Goal: Task Accomplishment & Management: Manage account settings

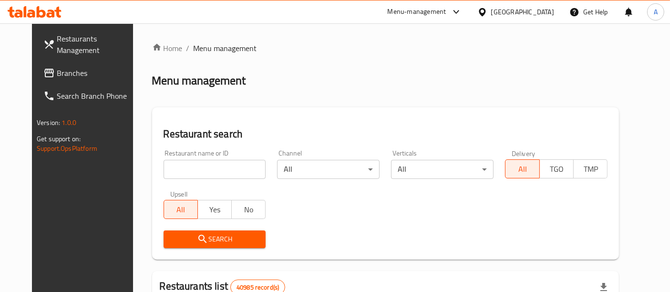
click at [174, 170] on input "search" at bounding box center [215, 169] width 102 height 19
paste input "675731"
type input "675731"
click at [237, 242] on span "Search" at bounding box center [214, 239] width 87 height 12
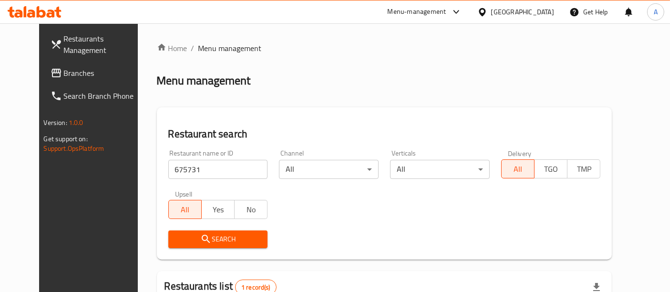
scroll to position [125, 0]
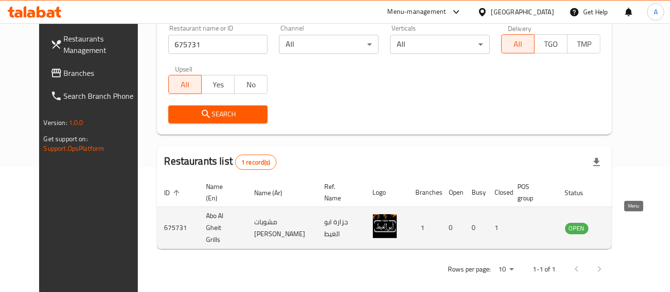
click at [626, 224] on icon "enhanced table" at bounding box center [620, 228] width 10 height 8
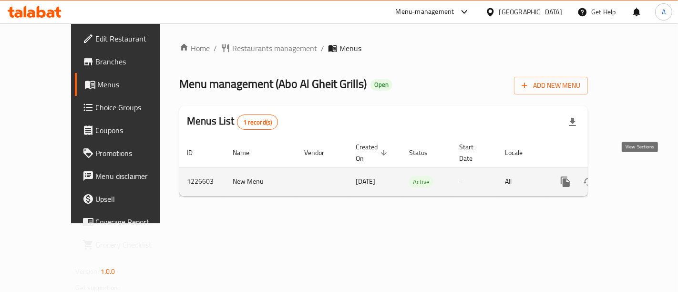
click at [638, 177] on icon "enhanced table" at bounding box center [634, 181] width 9 height 9
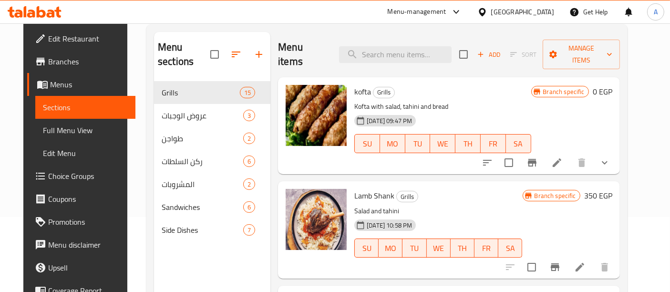
scroll to position [75, 0]
click at [585, 261] on icon at bounding box center [579, 266] width 11 height 11
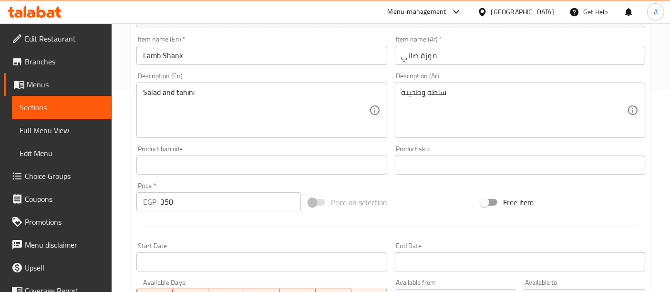
scroll to position [203, 0]
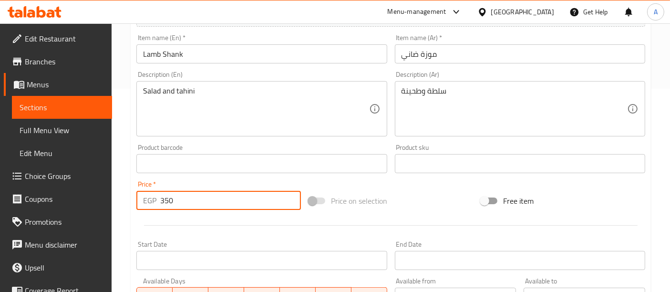
click at [210, 199] on input "350" at bounding box center [230, 200] width 141 height 19
type input "3"
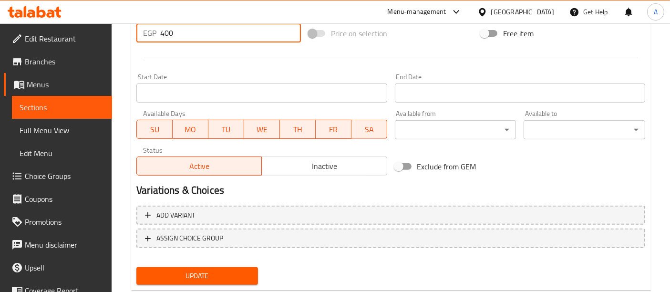
scroll to position [370, 0]
type input "400"
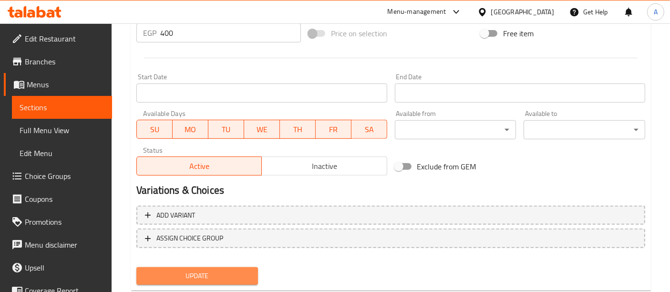
click at [204, 279] on span "Update" at bounding box center [197, 276] width 106 height 12
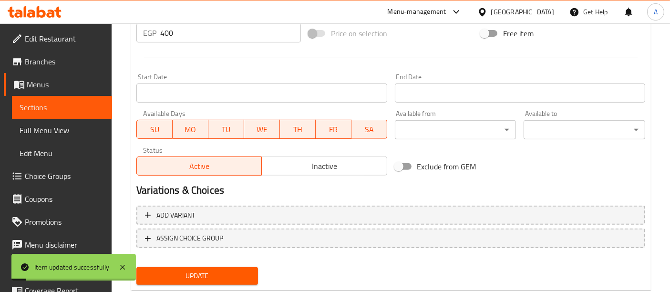
scroll to position [0, 0]
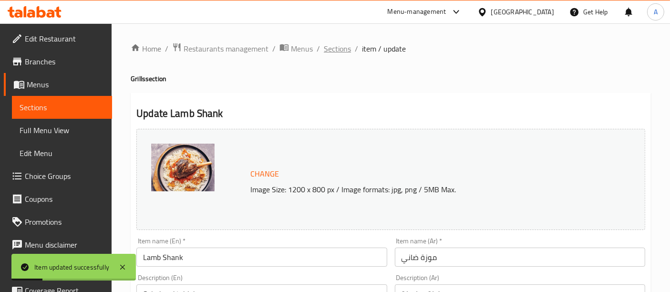
click at [339, 50] on span "Sections" at bounding box center [337, 48] width 27 height 11
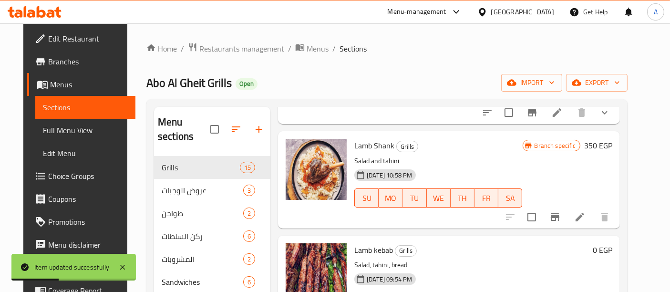
scroll to position [125, 0]
click at [561, 211] on icon "Branch-specific-item" at bounding box center [554, 216] width 11 height 11
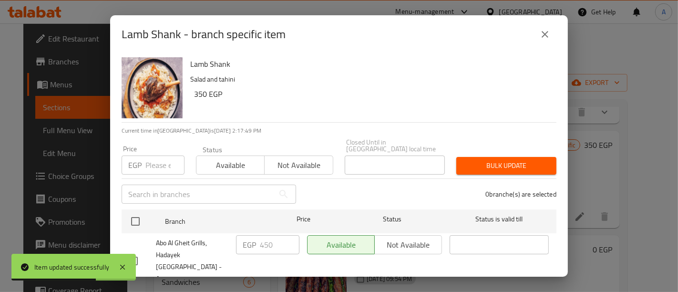
click at [546, 29] on icon "close" at bounding box center [544, 34] width 11 height 11
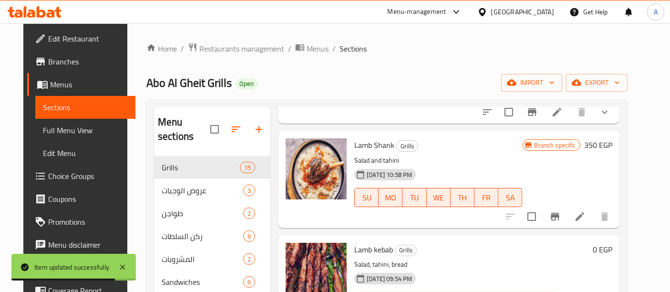
click at [588, 208] on li at bounding box center [579, 216] width 27 height 17
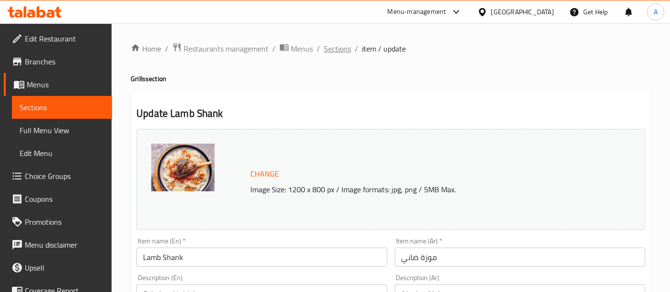
click at [333, 47] on span "Sections" at bounding box center [337, 48] width 27 height 11
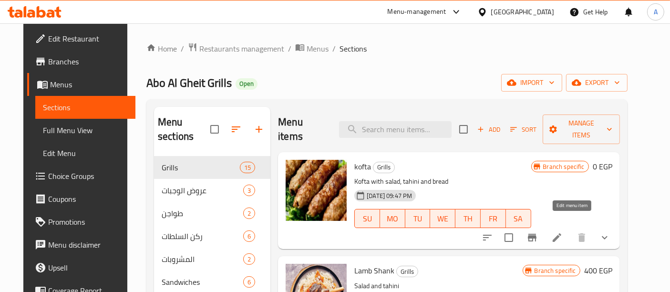
click at [563, 232] on icon at bounding box center [556, 237] width 11 height 11
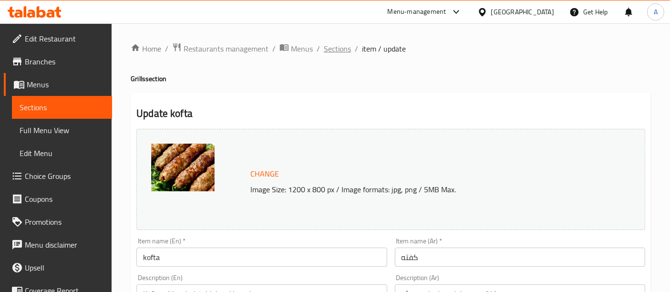
click at [330, 47] on span "Sections" at bounding box center [337, 48] width 27 height 11
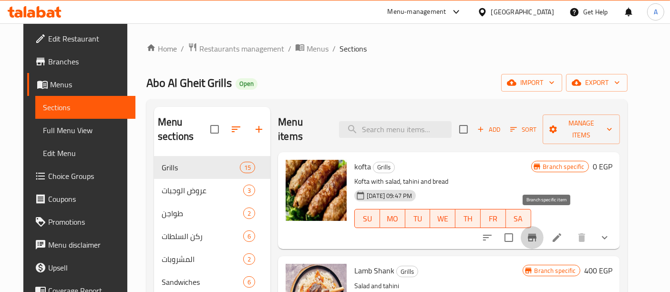
click at [538, 232] on icon "Branch-specific-item" at bounding box center [531, 237] width 11 height 11
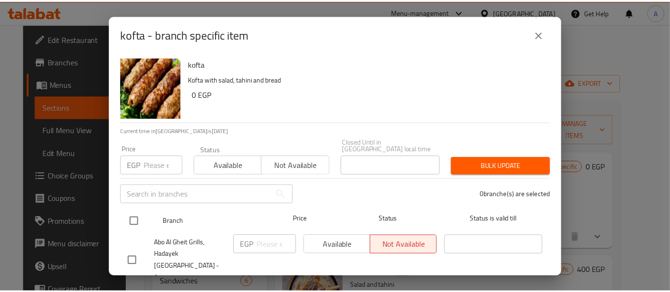
scroll to position [18, 0]
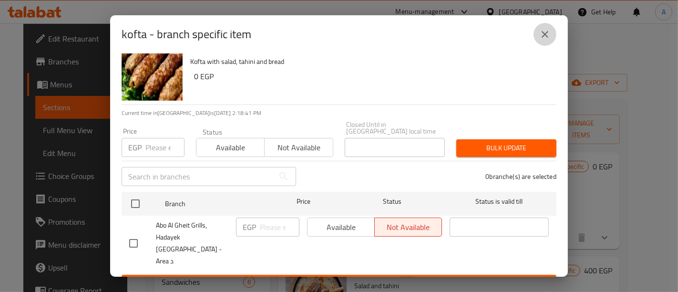
click at [546, 34] on icon "close" at bounding box center [544, 34] width 11 height 11
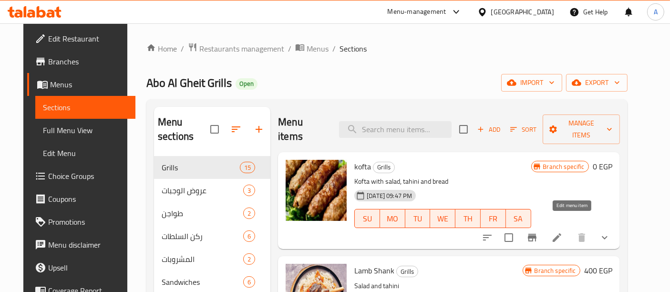
click at [563, 232] on icon at bounding box center [556, 237] width 11 height 11
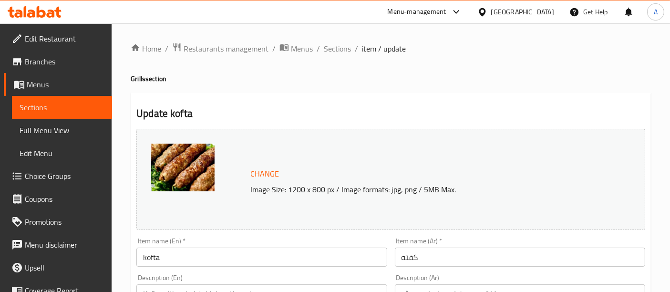
click at [474, 225] on div "Change Image Size: 1200 x 800 px / Image formats: jpg, png / 5MB Max." at bounding box center [390, 179] width 509 height 101
click at [446, 16] on div "Menu-management" at bounding box center [417, 11] width 59 height 11
click at [401, 83] on div "All Plugins Agent Campaigns Center Menu-management Restaurant-Management" at bounding box center [436, 73] width 143 height 85
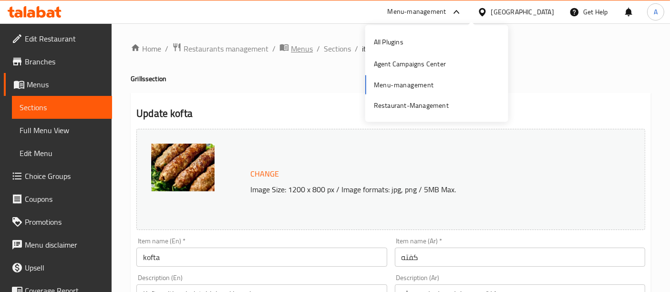
click at [301, 45] on span "Menus" at bounding box center [302, 48] width 22 height 11
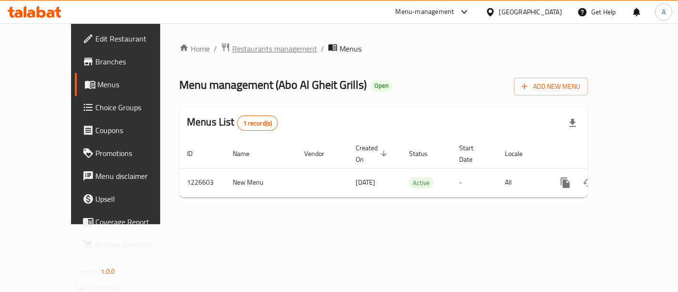
click at [262, 48] on span "Restaurants management" at bounding box center [274, 48] width 85 height 11
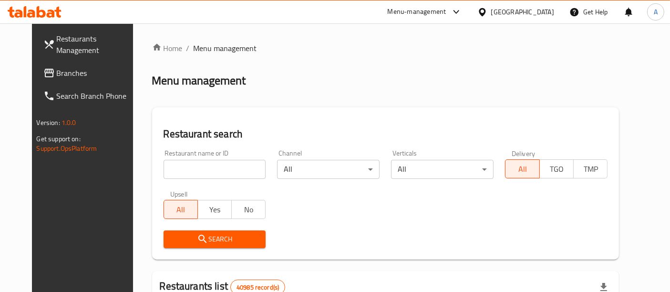
click at [205, 165] on input "search" at bounding box center [215, 169] width 102 height 19
paste input "705089"
type input "705089"
click at [216, 239] on span "Search" at bounding box center [214, 239] width 87 height 12
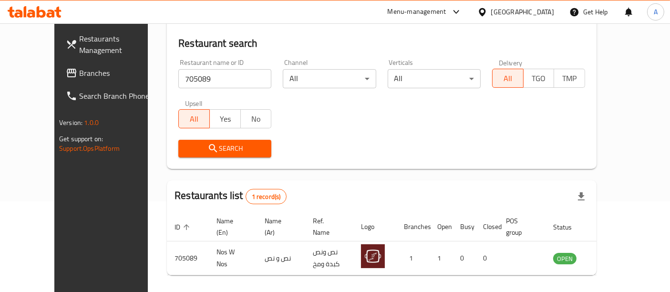
scroll to position [102, 0]
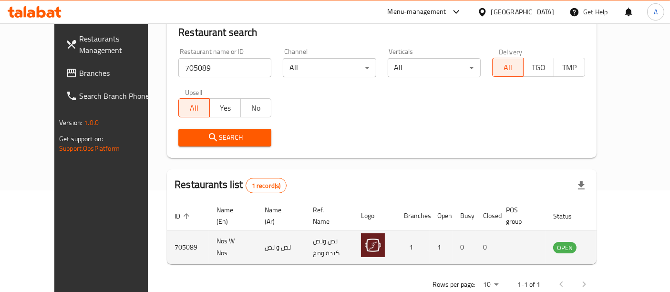
click at [614, 246] on icon "enhanced table" at bounding box center [608, 246] width 11 height 11
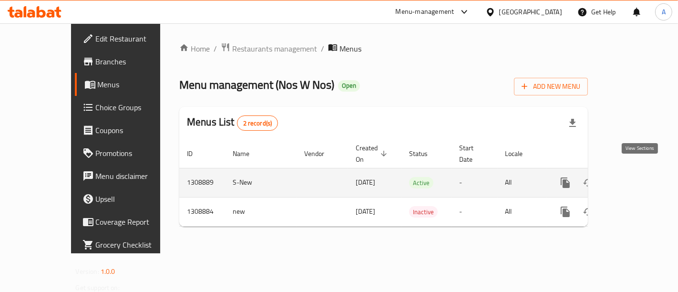
click at [640, 177] on icon "enhanced table" at bounding box center [633, 182] width 11 height 11
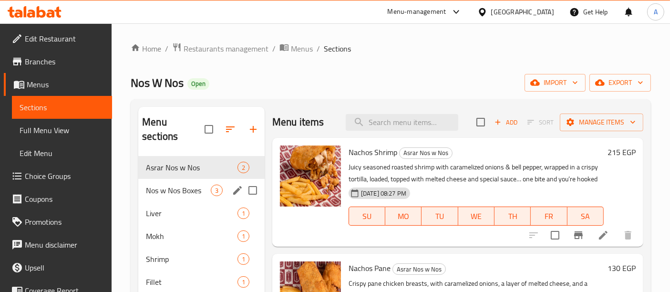
click at [190, 184] on span "Nos w Nos Boxes" at bounding box center [178, 189] width 65 height 11
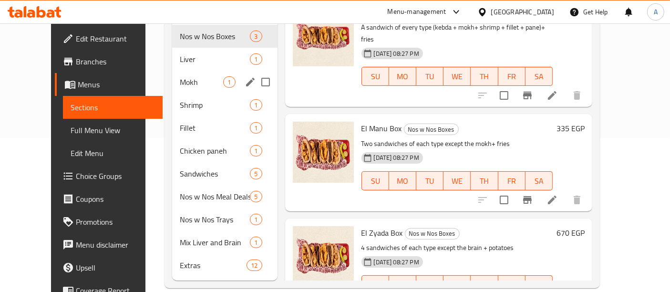
scroll to position [73, 0]
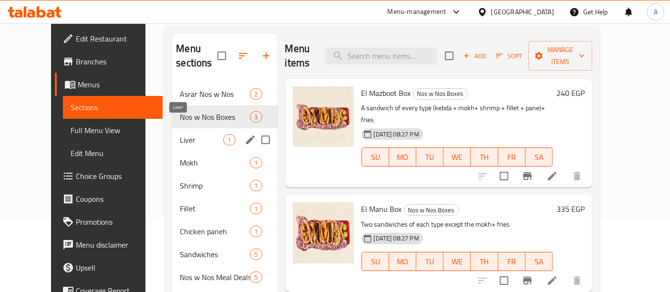
click at [180, 134] on span "Liver" at bounding box center [201, 139] width 43 height 11
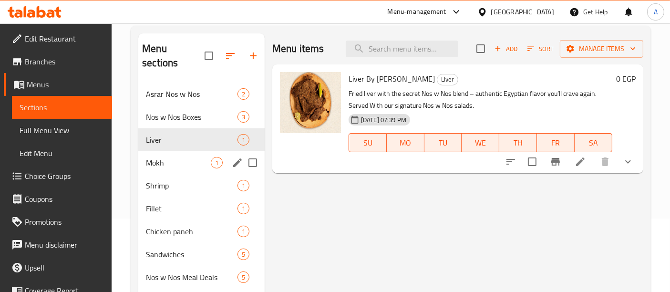
click at [184, 157] on span "Mokh" at bounding box center [178, 162] width 65 height 11
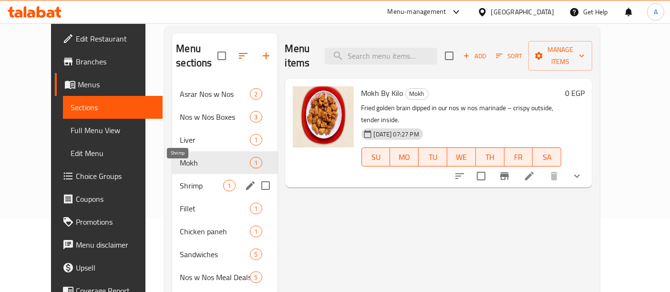
click at [187, 180] on span "Shrimp" at bounding box center [201, 185] width 43 height 11
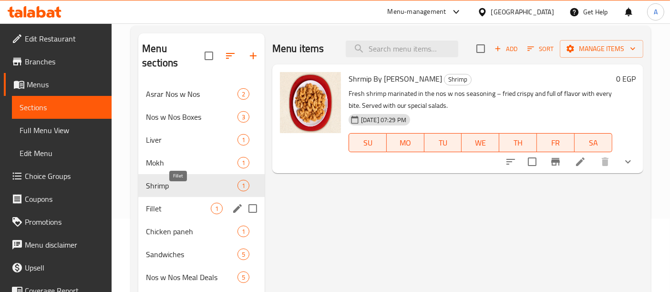
click at [179, 203] on span "Fillet" at bounding box center [178, 208] width 65 height 11
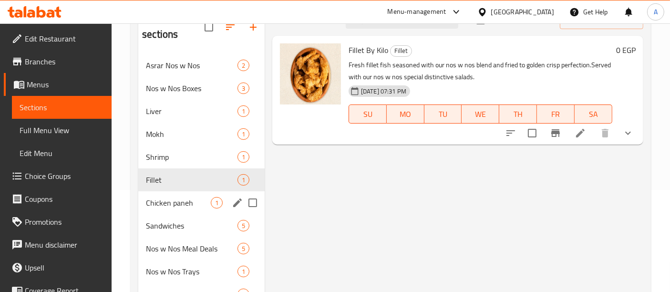
scroll to position [102, 0]
click at [176, 197] on span "Chicken paneh" at bounding box center [178, 202] width 65 height 11
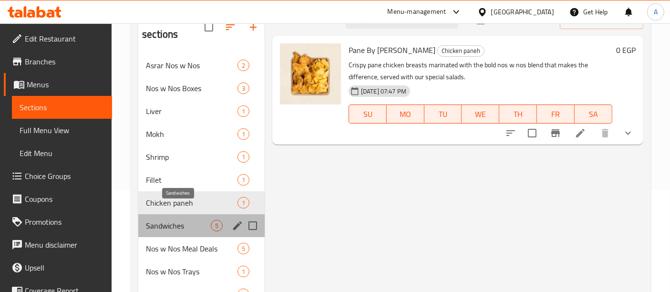
click at [184, 220] on span "Sandwiches" at bounding box center [178, 225] width 65 height 11
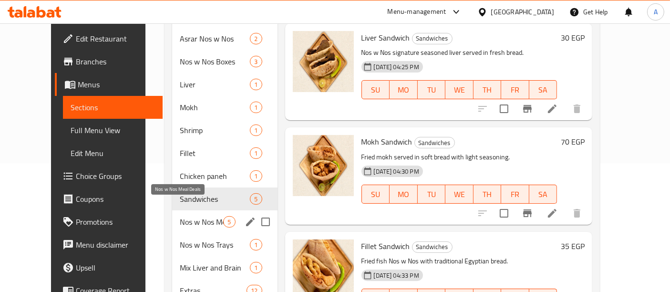
scroll to position [138, 0]
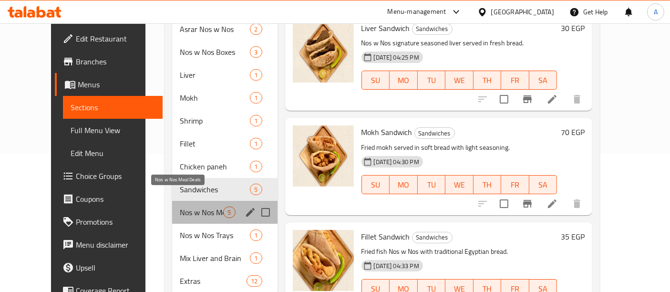
click at [180, 206] on span "Nos w Nos Meal Deals" at bounding box center [201, 211] width 43 height 11
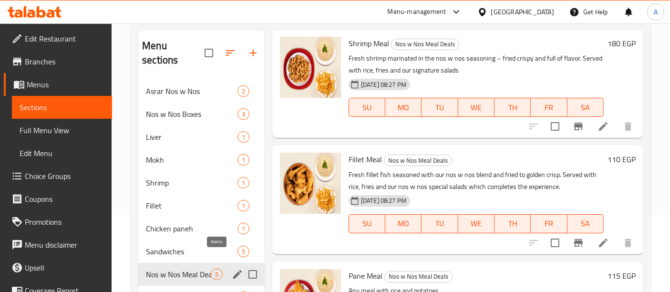
scroll to position [145, 0]
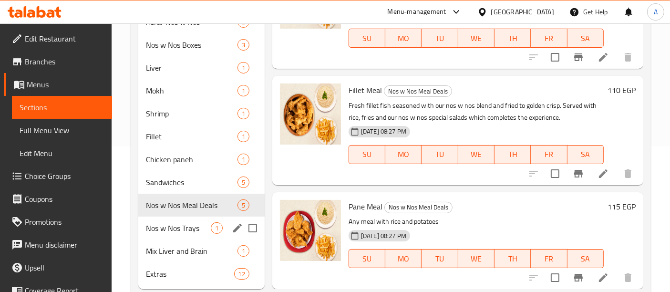
click at [184, 222] on span "Nos w Nos Trays" at bounding box center [178, 227] width 65 height 11
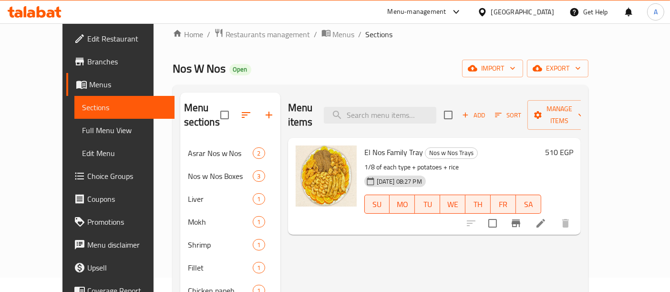
scroll to position [154, 0]
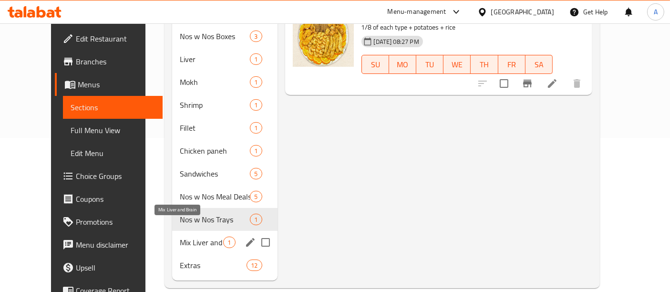
click at [183, 236] on span "Mix Liver and Brain" at bounding box center [201, 241] width 43 height 11
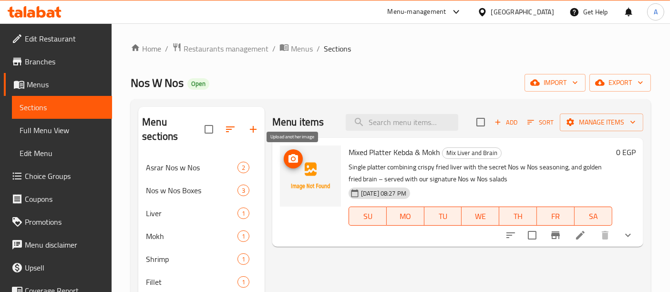
click at [292, 157] on circle "upload picture" at bounding box center [293, 158] width 3 height 3
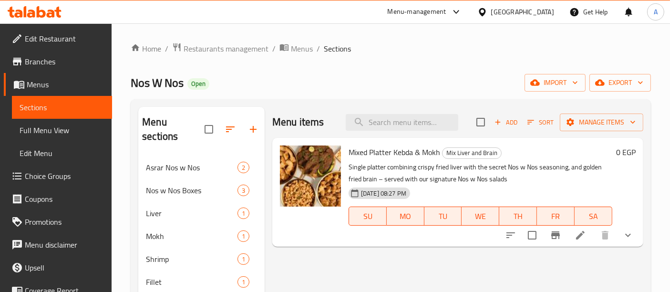
click at [446, 15] on div "Menu-management" at bounding box center [417, 11] width 59 height 11
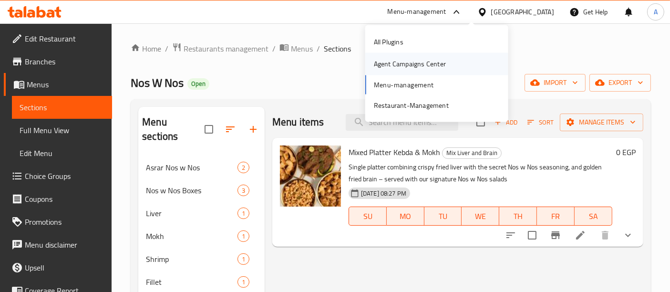
click at [423, 59] on div "Agent Campaigns Center" at bounding box center [410, 64] width 72 height 10
